Goal: Find specific page/section: Find specific page/section

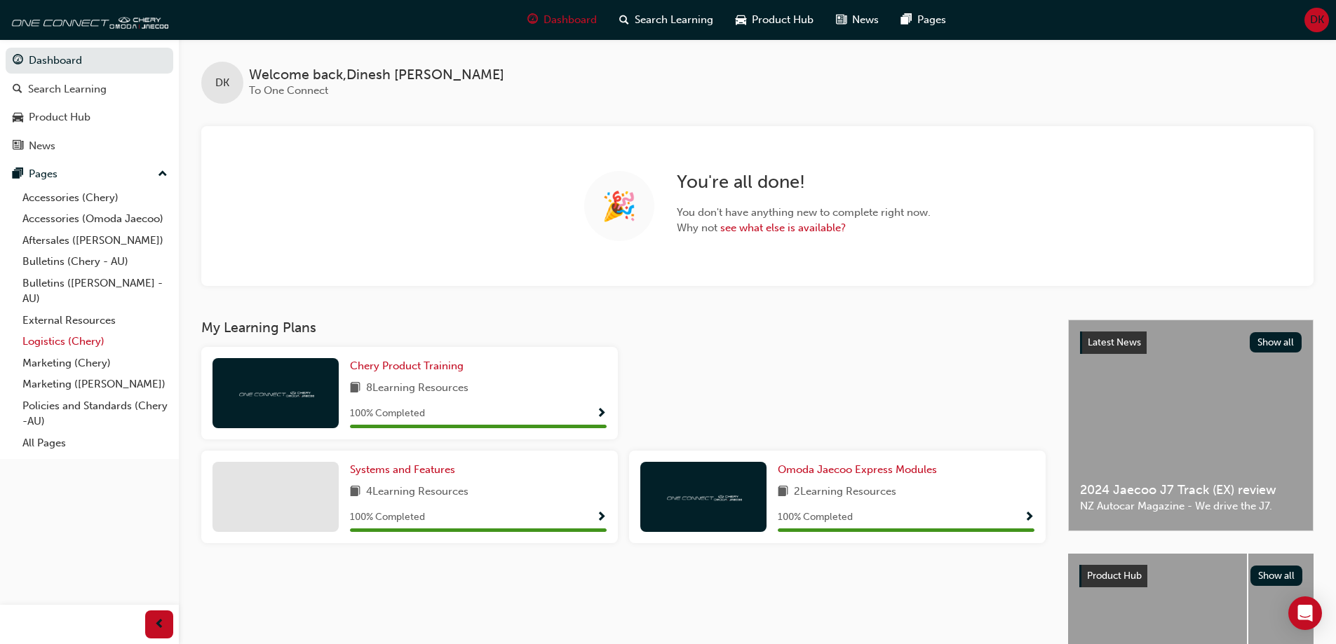
click at [81, 341] on link "Logistics (Chery)" at bounding box center [95, 342] width 156 height 22
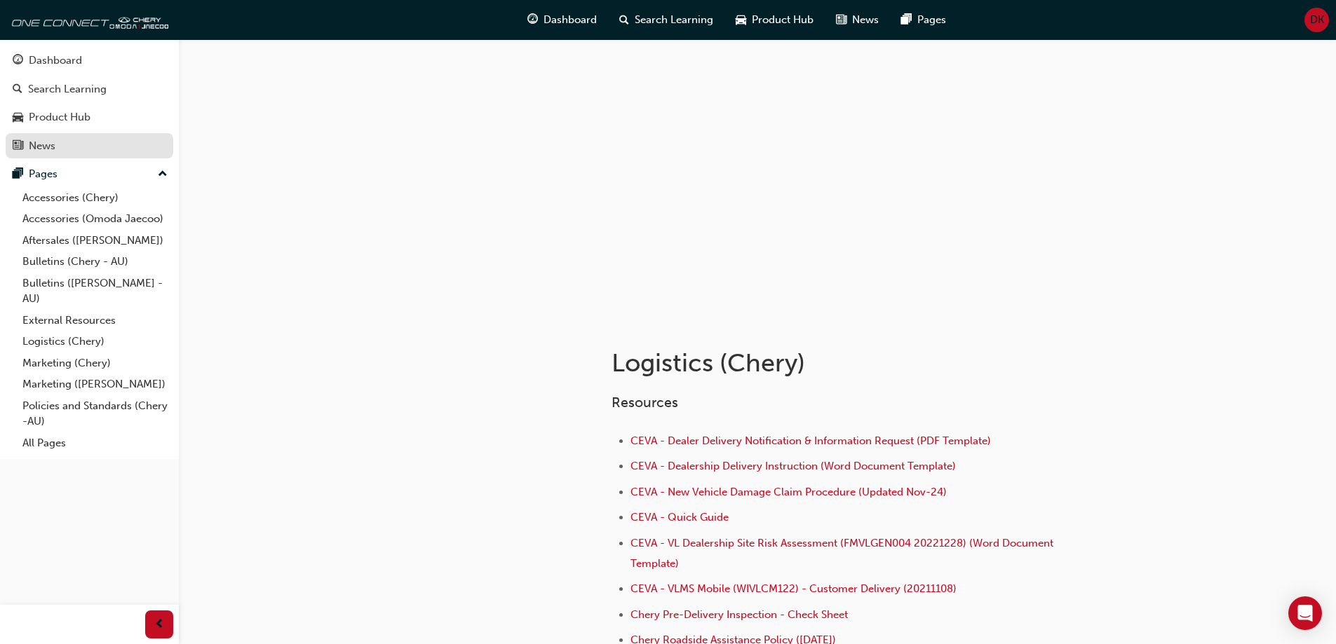
click at [56, 147] on div "News" at bounding box center [90, 146] width 154 height 18
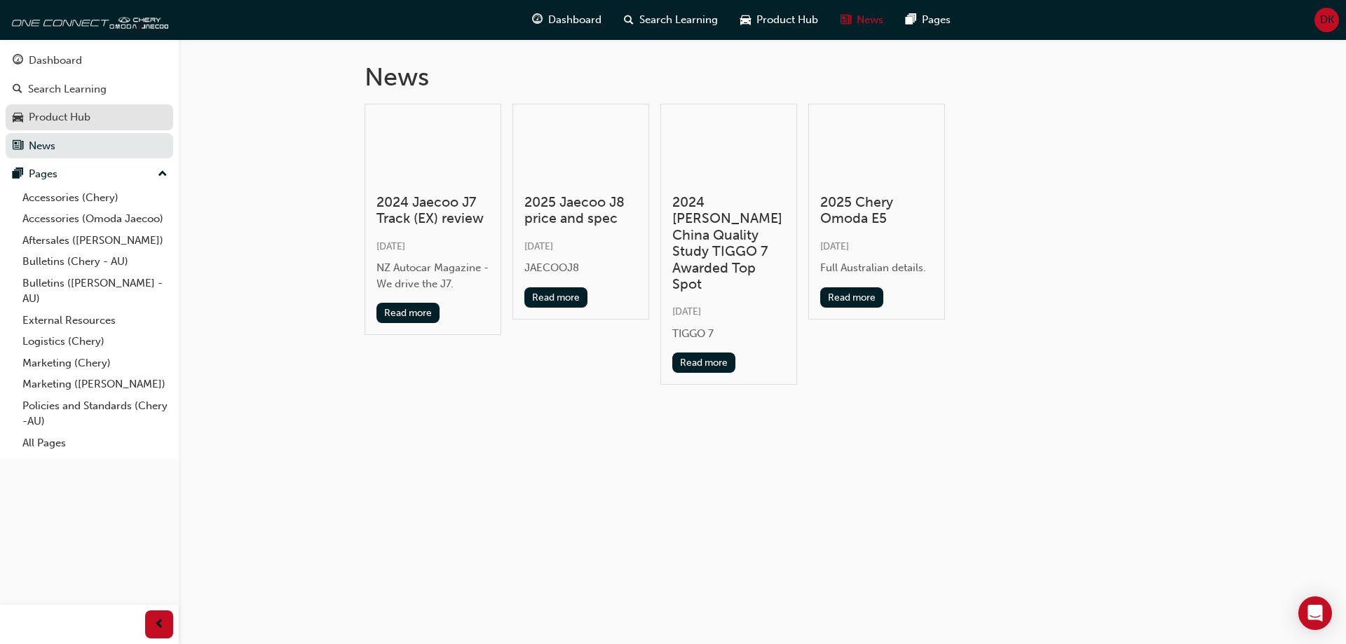
click at [75, 124] on div "Product Hub" at bounding box center [60, 117] width 62 height 16
